Goal: Information Seeking & Learning: Learn about a topic

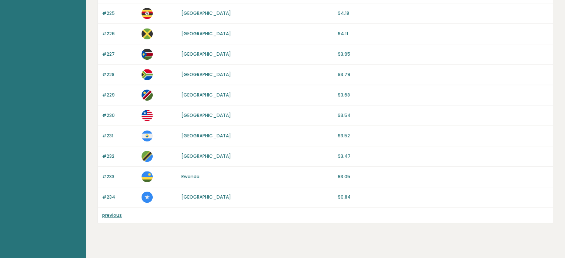
scroll to position [581, 0]
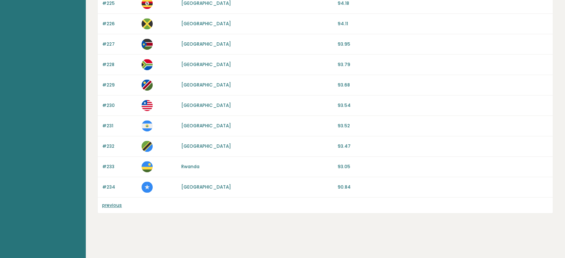
click at [110, 205] on p "previous" at bounding box center [119, 205] width 35 height 7
click at [111, 204] on link "previous" at bounding box center [112, 205] width 20 height 6
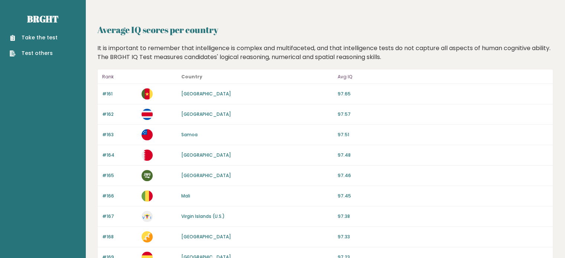
click at [43, 36] on link "Take the test" at bounding box center [34, 38] width 48 height 8
click at [26, 55] on link "Test others" at bounding box center [34, 53] width 48 height 8
click at [192, 72] on p "Country" at bounding box center [257, 76] width 152 height 9
click at [103, 71] on header "Rank Country Avg IQ" at bounding box center [325, 76] width 455 height 14
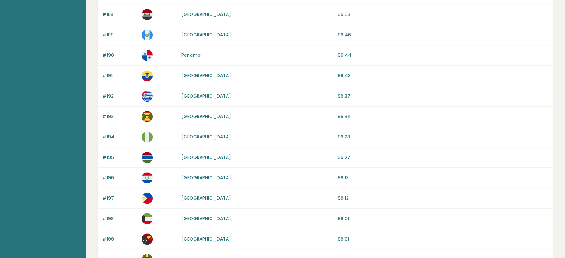
scroll to position [703, 0]
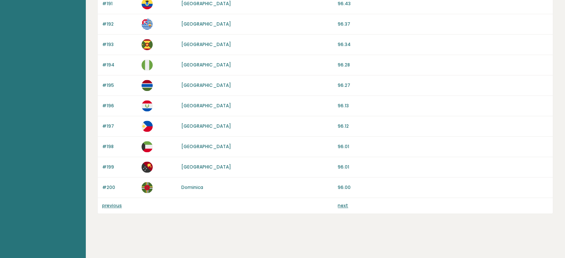
click at [118, 203] on link "previous" at bounding box center [112, 205] width 20 height 6
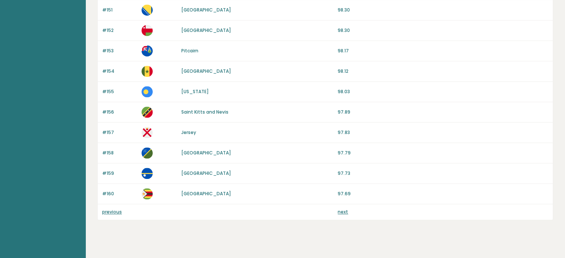
scroll to position [701, 0]
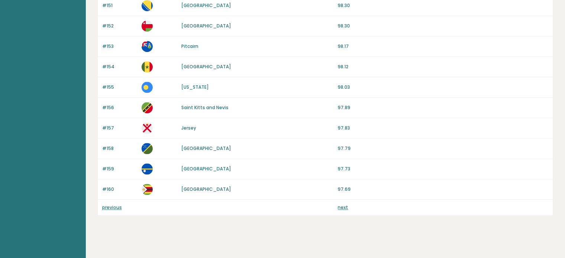
click at [108, 204] on link "previous" at bounding box center [112, 207] width 20 height 6
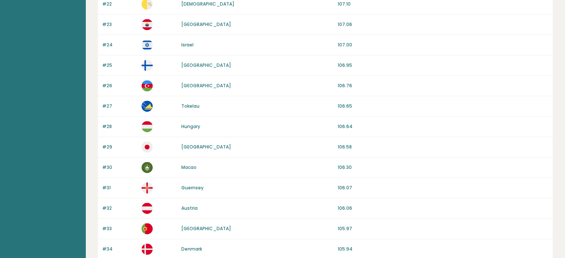
scroll to position [523, 0]
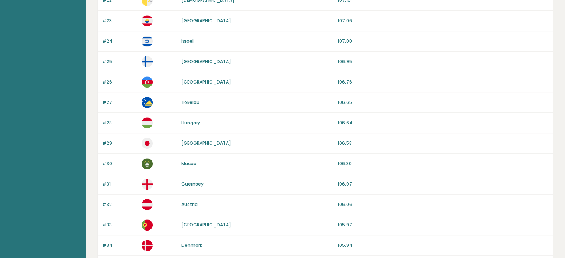
click at [474, 126] on div "#28 Hungary 106.64" at bounding box center [325, 123] width 455 height 20
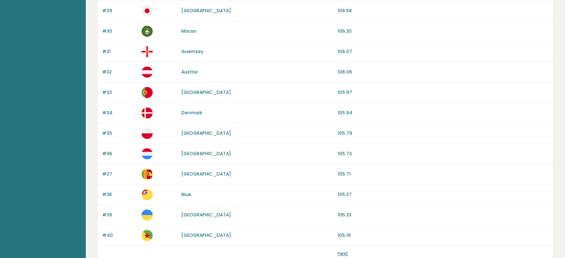
scroll to position [703, 0]
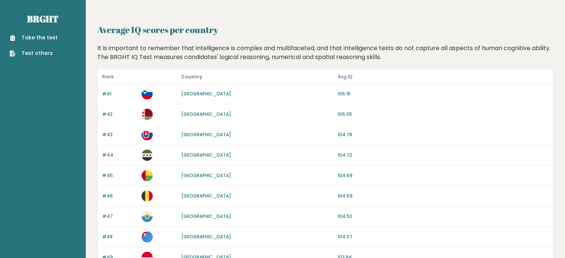
click at [467, 120] on div "#42 Belarus 105.05" at bounding box center [325, 114] width 455 height 20
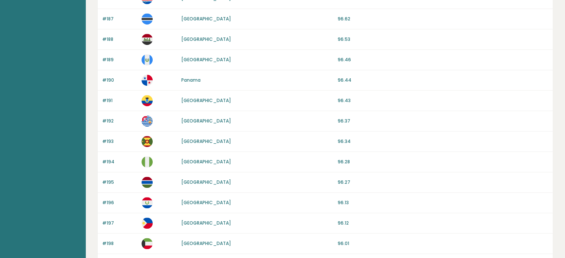
scroll to position [703, 0]
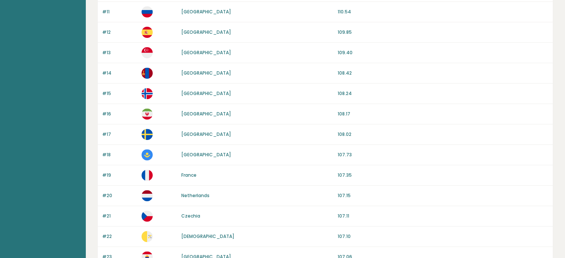
scroll to position [292, 0]
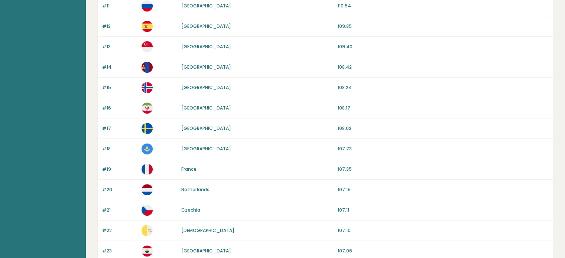
click at [189, 129] on link "[GEOGRAPHIC_DATA]" at bounding box center [206, 128] width 50 height 6
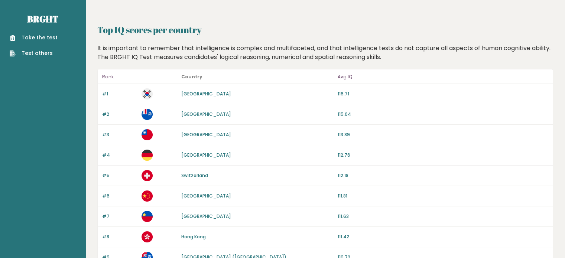
click at [196, 95] on link "[GEOGRAPHIC_DATA]" at bounding box center [206, 94] width 50 height 6
